Goal: Transaction & Acquisition: Purchase product/service

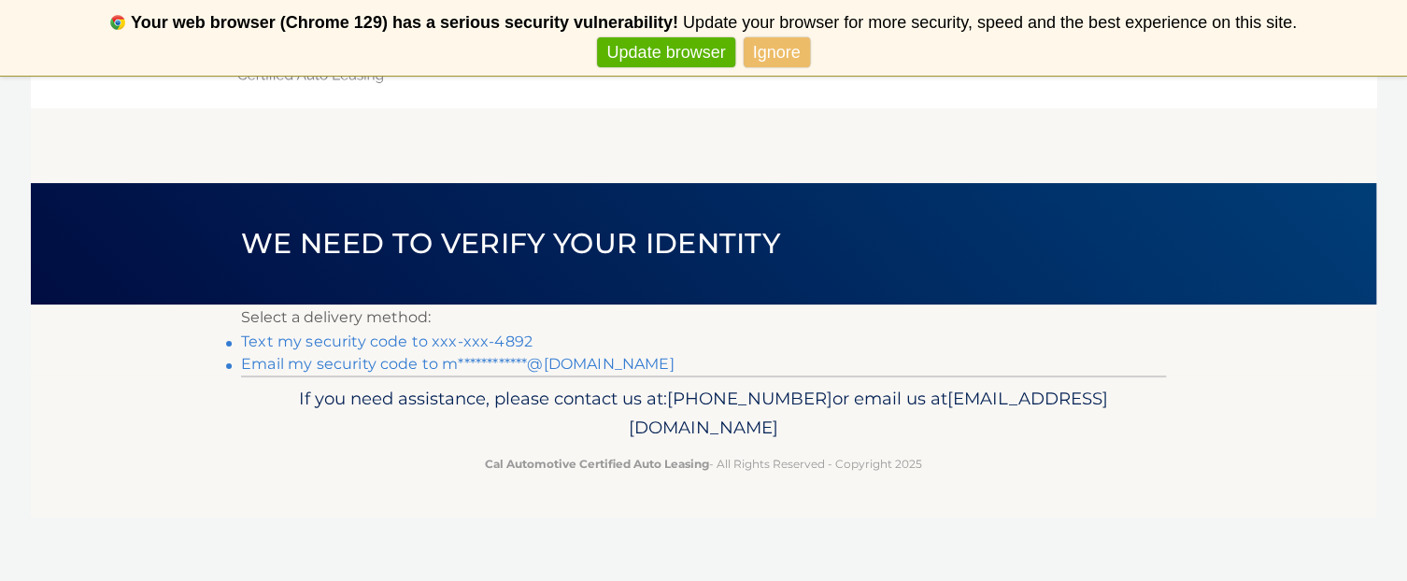
click at [500, 343] on link "Text my security code to xxx-xxx-4892" at bounding box center [386, 342] width 291 height 18
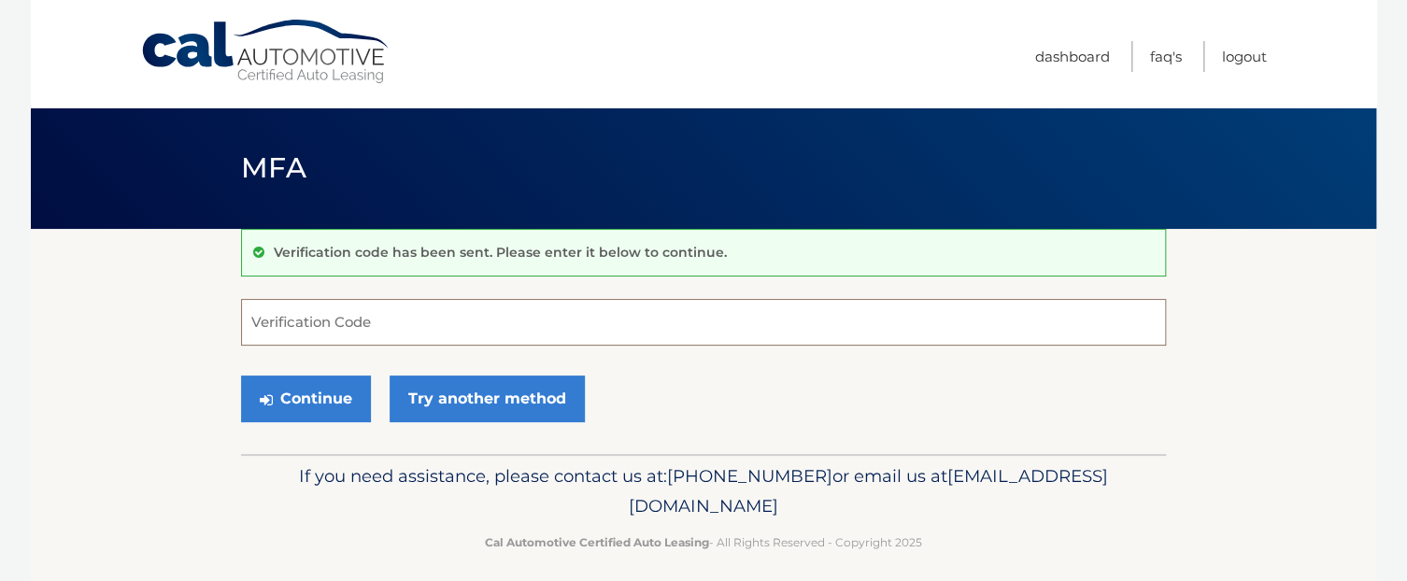
click at [501, 337] on input "Verification Code" at bounding box center [703, 322] width 925 height 47
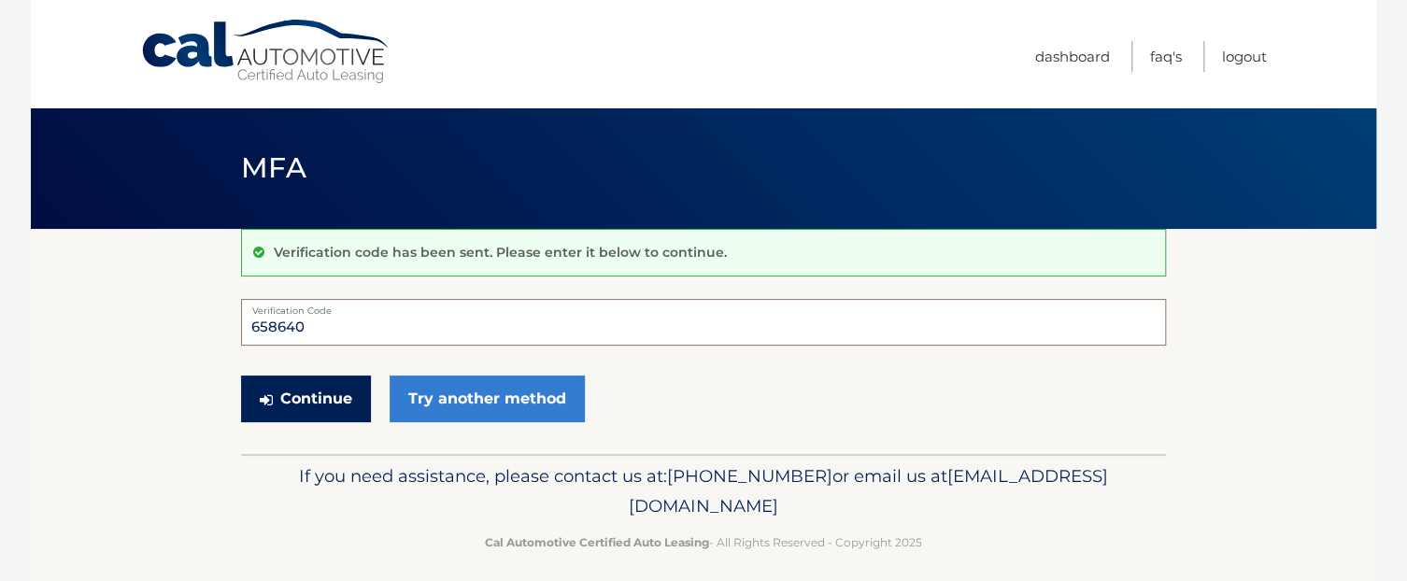
type input "658640"
click at [277, 399] on button "Continue" at bounding box center [306, 399] width 130 height 47
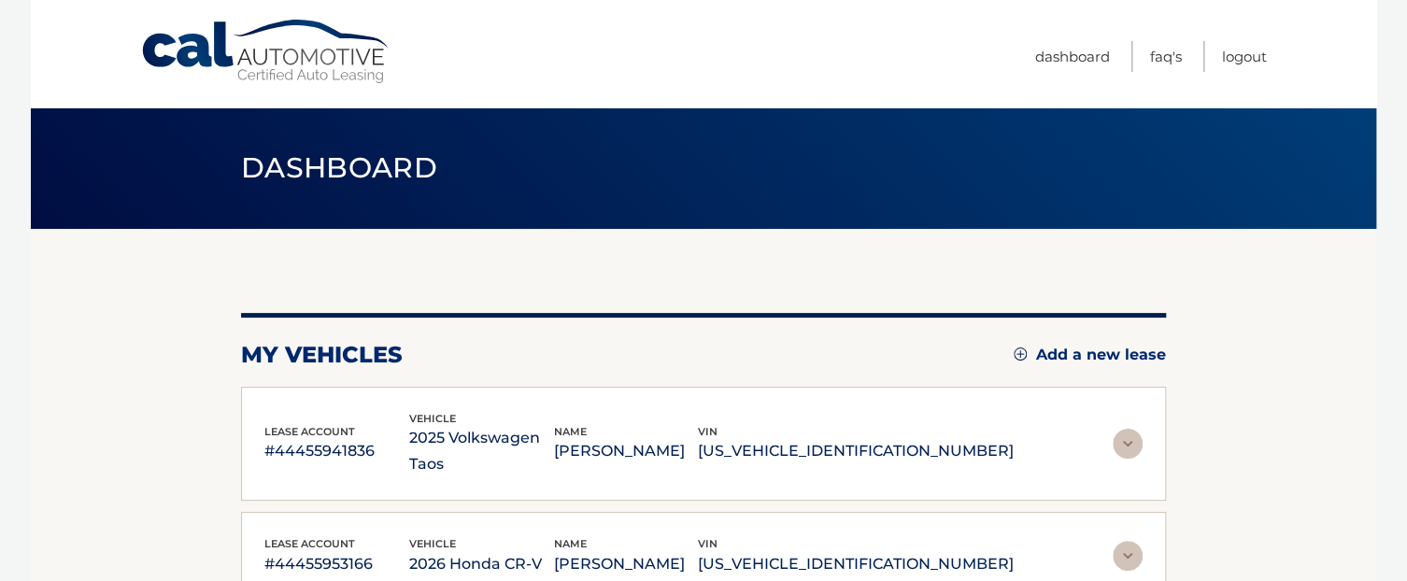
click at [1122, 541] on img at bounding box center [1128, 556] width 30 height 30
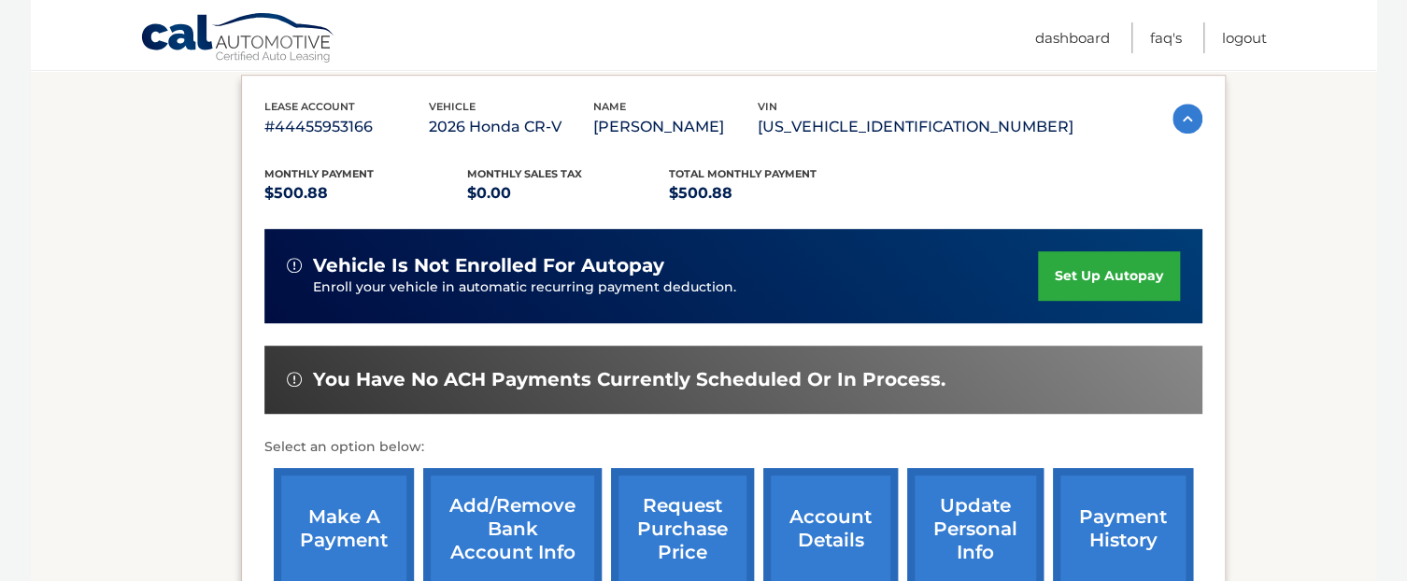
scroll to position [602, 0]
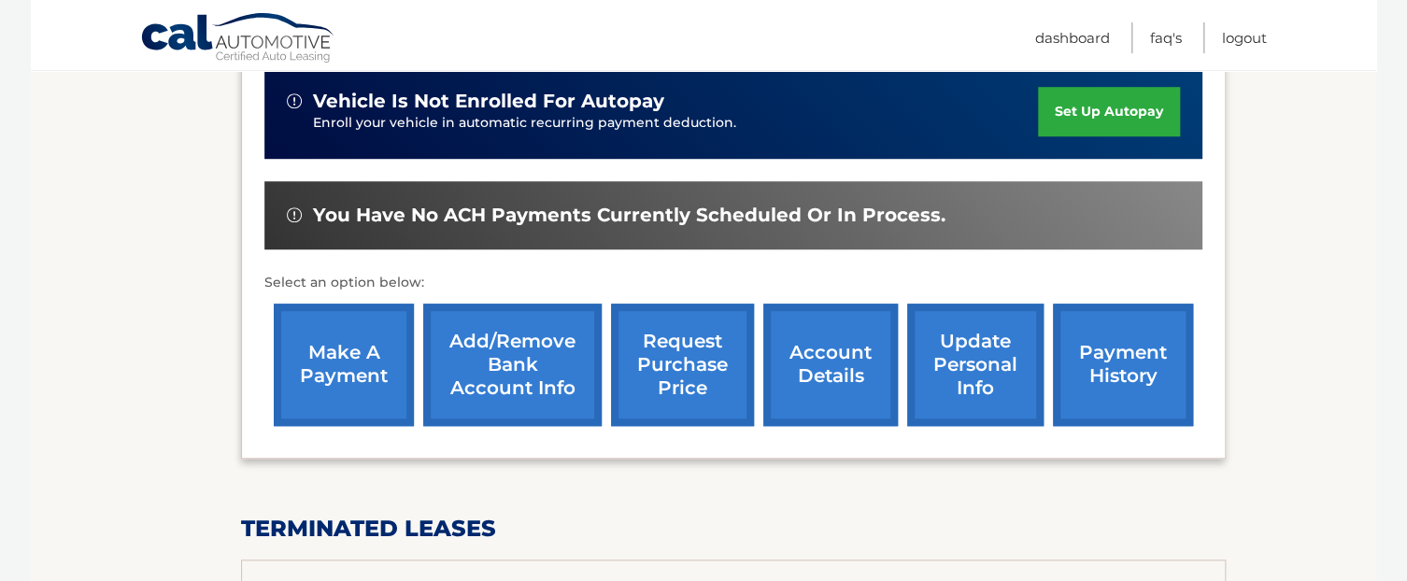
click at [364, 373] on link "make a payment" at bounding box center [344, 365] width 140 height 122
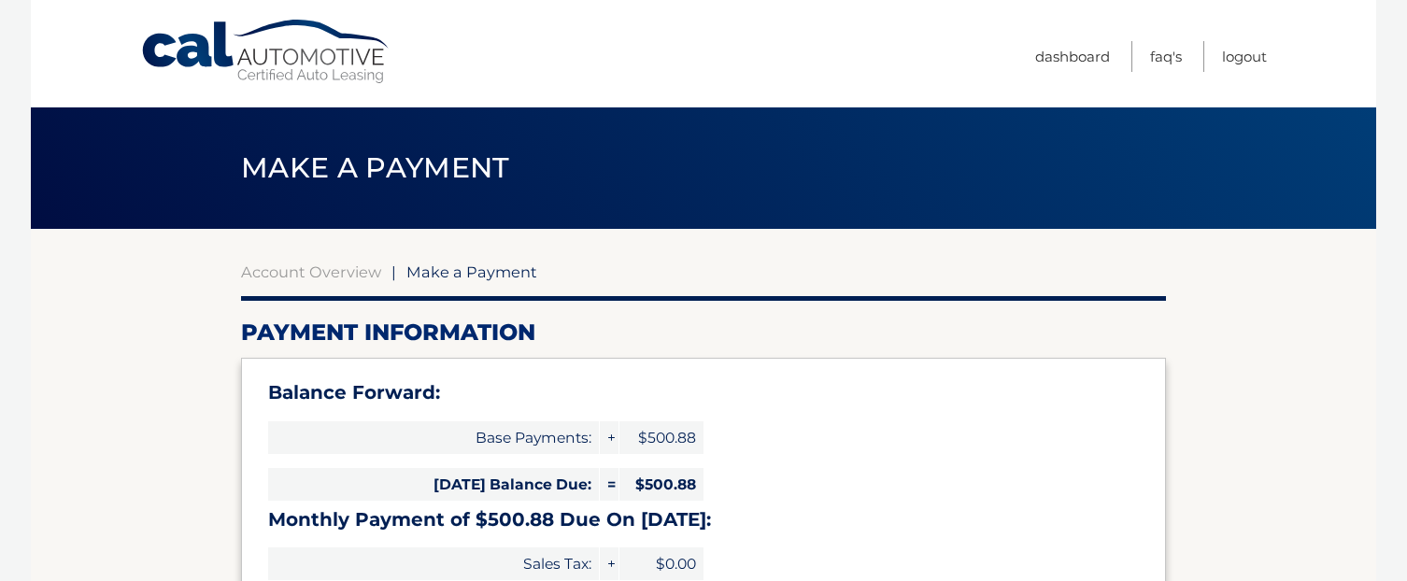
select select "YTM1ZWRiZjctYzNkZS00ZWIwLTk4NmQtZjEyMjMwZGE5MjMy"
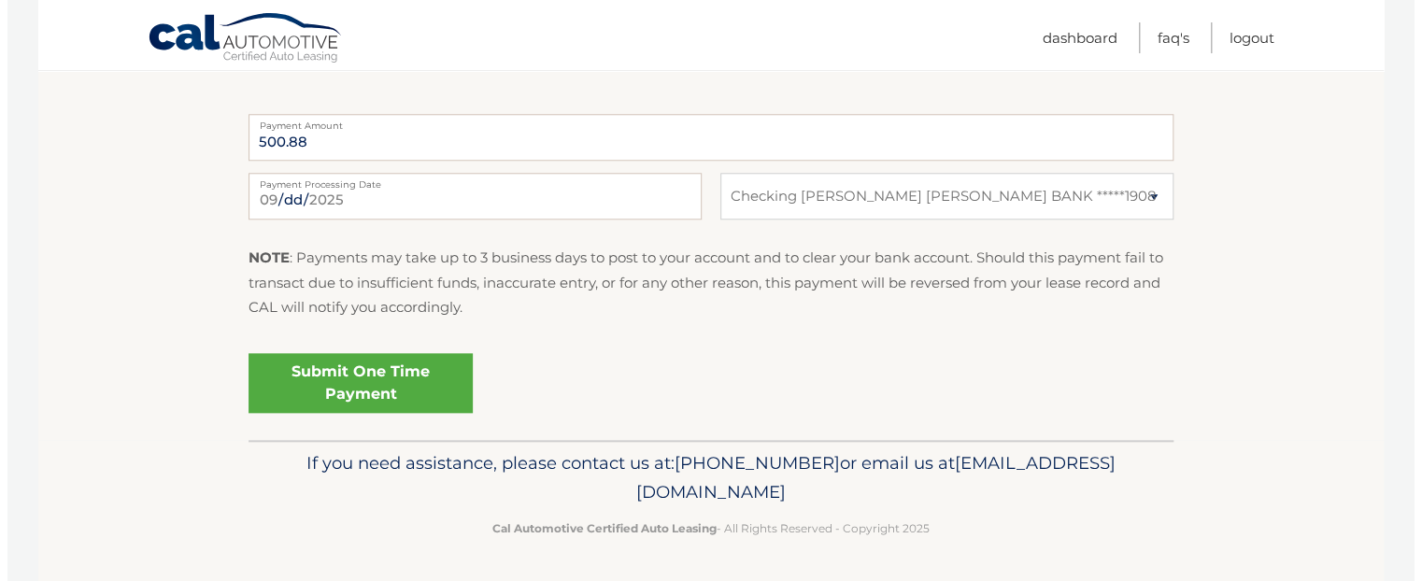
scroll to position [831, 0]
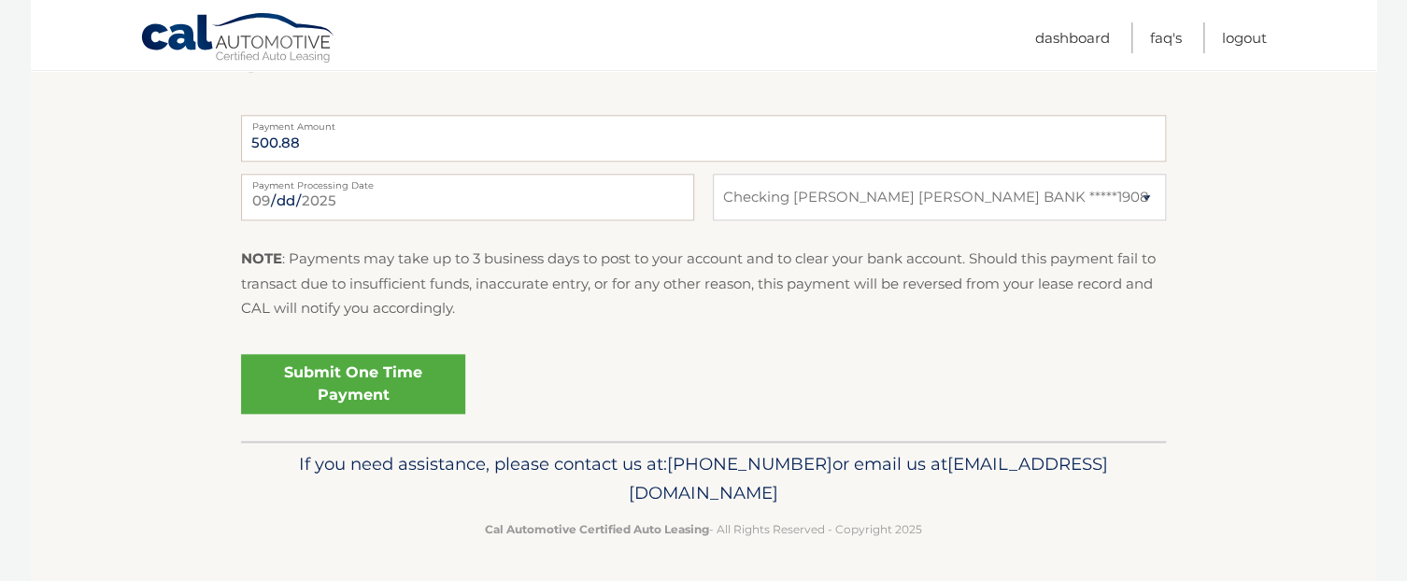
click at [427, 377] on link "Submit One Time Payment" at bounding box center [353, 384] width 224 height 60
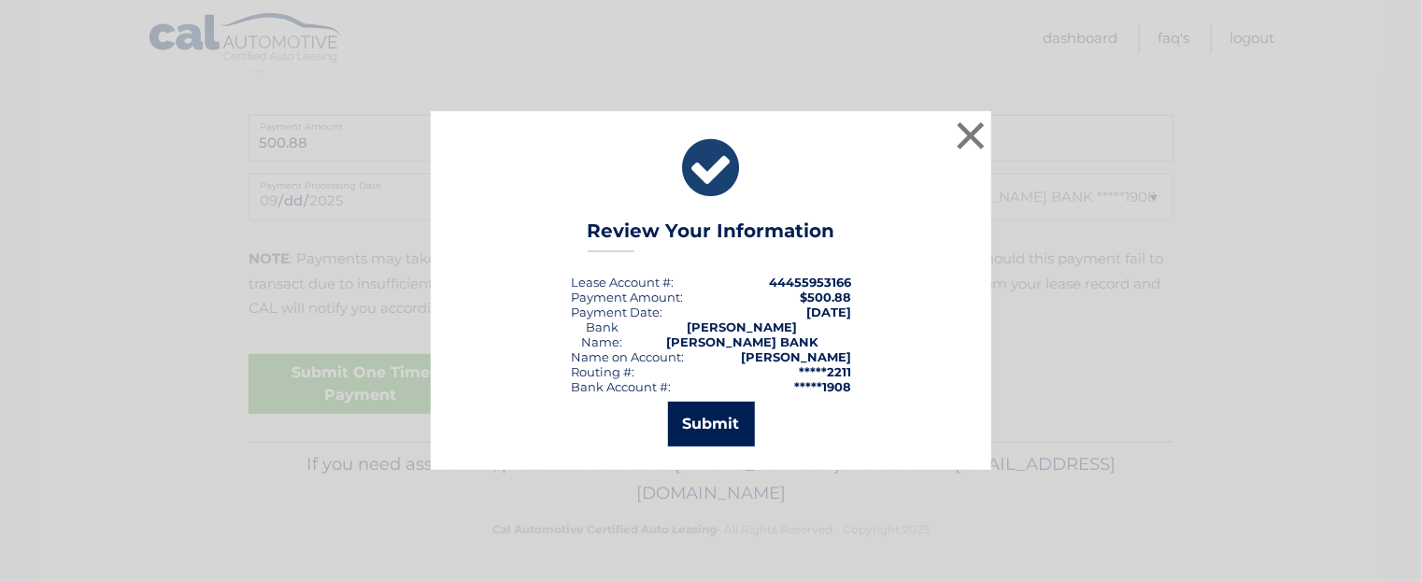
click at [716, 427] on button "Submit" at bounding box center [711, 424] width 87 height 45
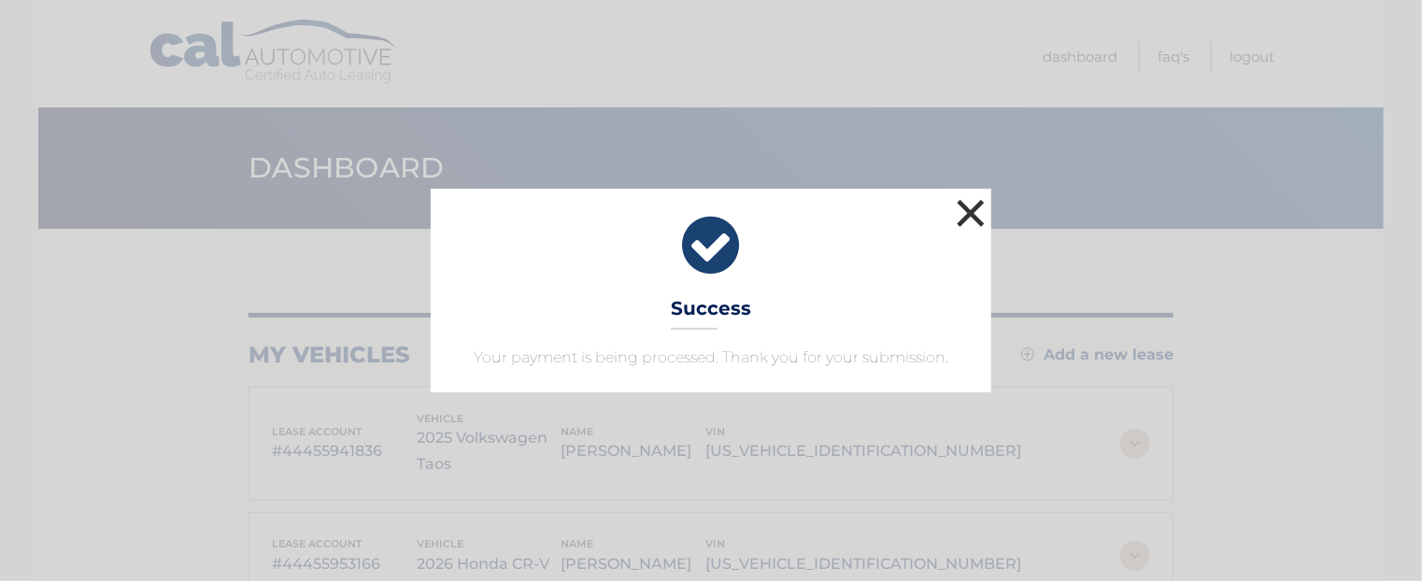
click at [971, 213] on button "×" at bounding box center [970, 212] width 37 height 37
